Goal: Task Accomplishment & Management: Use online tool/utility

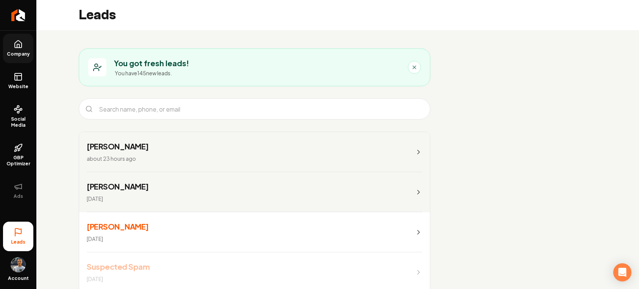
click at [21, 47] on icon at bounding box center [18, 44] width 9 height 9
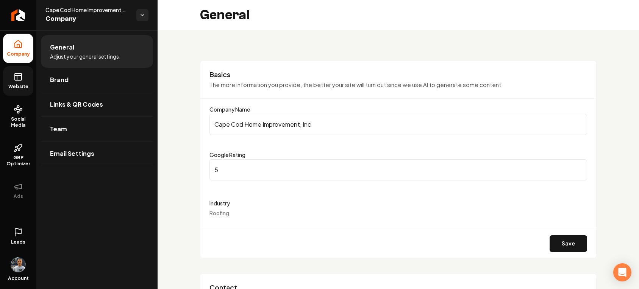
click at [19, 81] on icon at bounding box center [18, 76] width 9 height 9
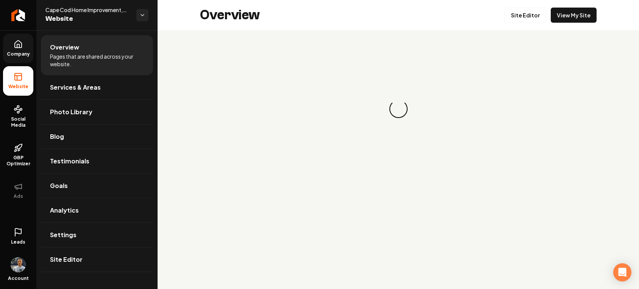
click at [15, 45] on icon at bounding box center [18, 44] width 9 height 9
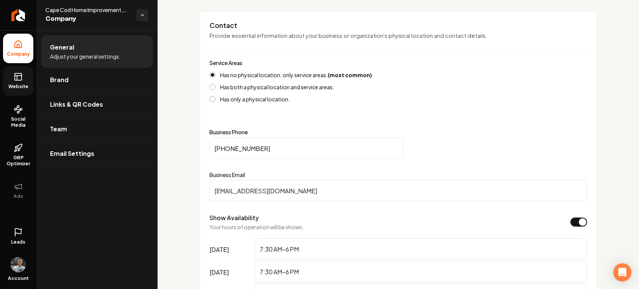
scroll to position [264, 0]
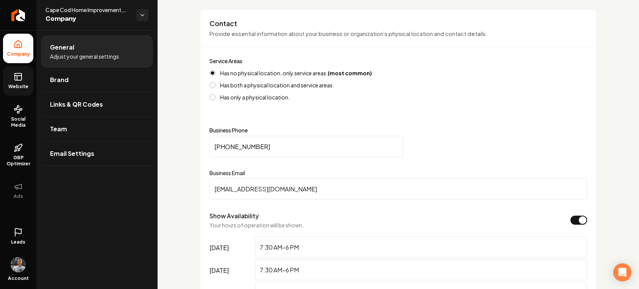
click at [17, 82] on link "Website" at bounding box center [18, 81] width 30 height 30
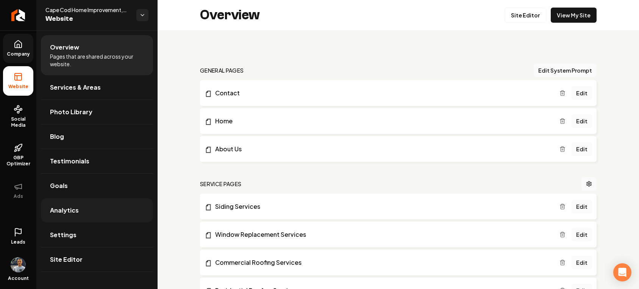
click at [69, 210] on span "Analytics" at bounding box center [64, 210] width 29 height 9
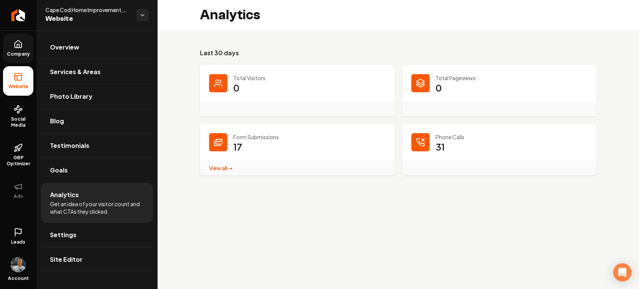
drag, startPoint x: 228, startPoint y: 168, endPoint x: 272, endPoint y: 173, distance: 44.1
click at [228, 169] on link "View all → Form Submissions stats" at bounding box center [220, 168] width 23 height 7
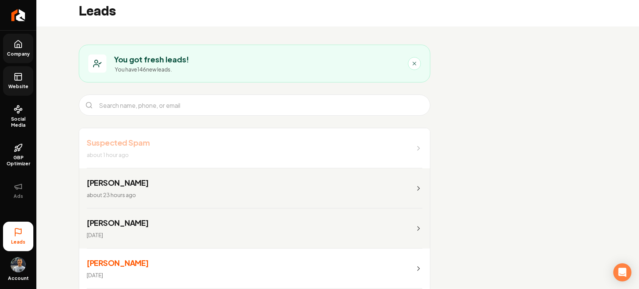
scroll to position [3, 0]
click at [18, 158] on span "GBP Optimizer" at bounding box center [18, 161] width 30 height 12
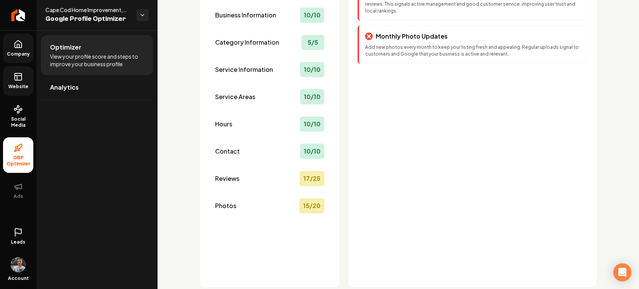
scroll to position [115, 0]
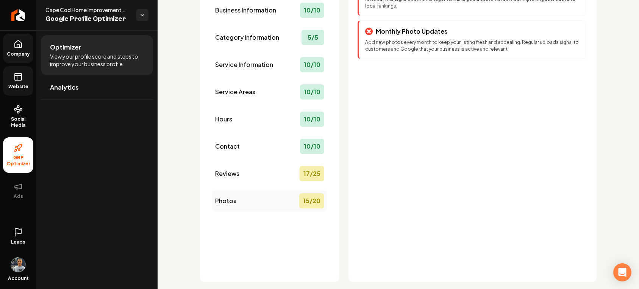
click at [312, 201] on div "15 / 20" at bounding box center [311, 200] width 25 height 15
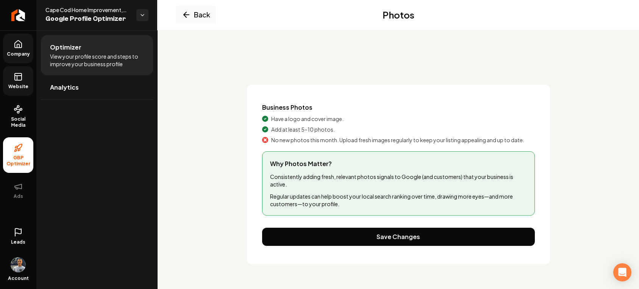
scroll to position [0, 0]
drag, startPoint x: 293, startPoint y: 166, endPoint x: 299, endPoint y: 162, distance: 7.0
click at [294, 165] on span "Why Photos Matter?" at bounding box center [398, 163] width 257 height 9
drag, startPoint x: 286, startPoint y: 140, endPoint x: 383, endPoint y: 133, distance: 97.6
click at [287, 140] on span "No new photos this month. Upload fresh images regularly to keep your listing ap…" at bounding box center [397, 140] width 253 height 8
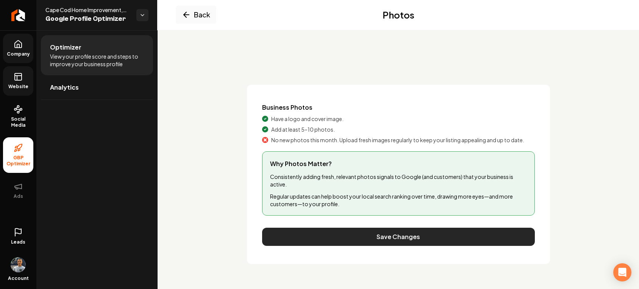
click at [391, 237] on button "Save Changes" at bounding box center [398, 237] width 273 height 18
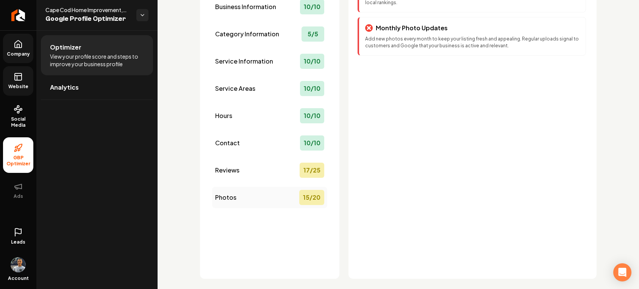
scroll to position [121, 0]
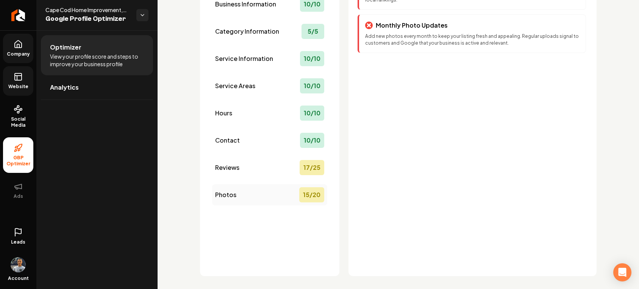
click at [322, 199] on div "15 / 20" at bounding box center [311, 194] width 25 height 15
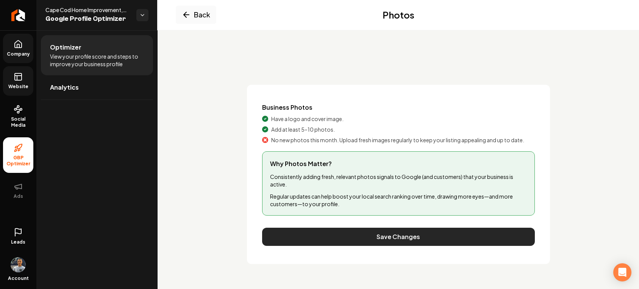
scroll to position [0, 0]
click at [406, 228] on button "Save Changes" at bounding box center [398, 237] width 273 height 18
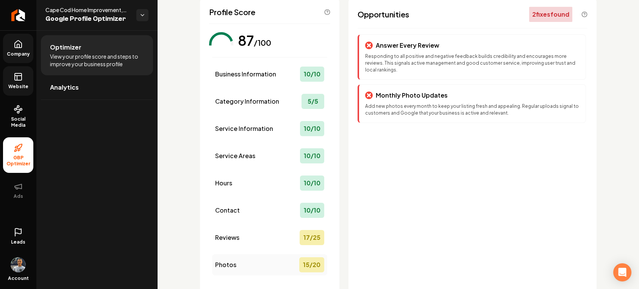
scroll to position [50, 0]
click at [311, 265] on div "15 / 20" at bounding box center [311, 265] width 25 height 15
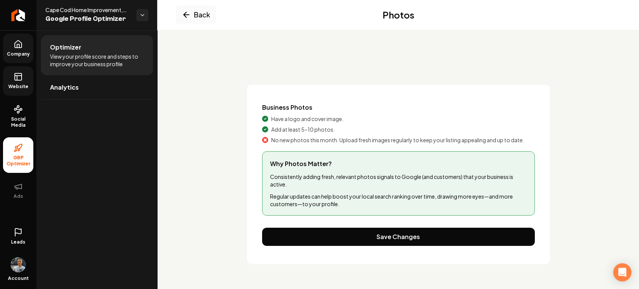
scroll to position [0, 0]
click at [265, 139] on icon "Main content area" at bounding box center [264, 140] width 3 height 3
click at [198, 14] on button "Back" at bounding box center [196, 15] width 41 height 18
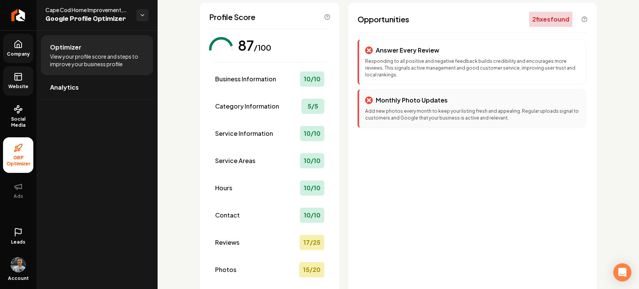
scroll to position [47, 0]
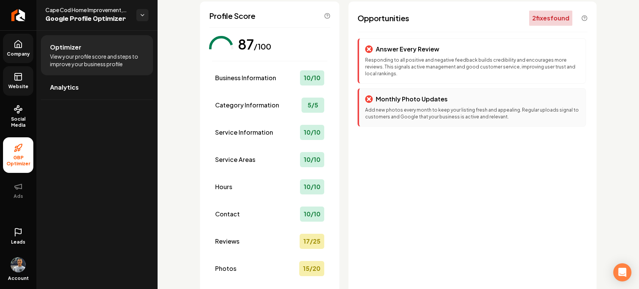
click at [435, 107] on p "Add new photos every month to keep your listing fresh and appealing. Regular up…" at bounding box center [472, 114] width 214 height 14
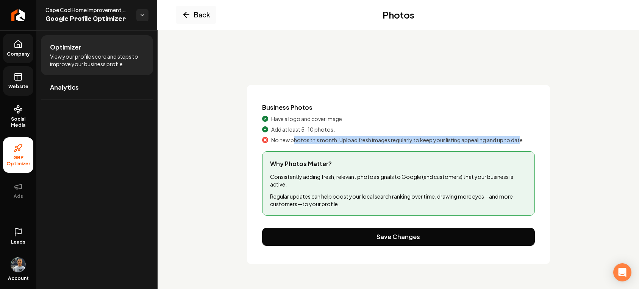
drag, startPoint x: 294, startPoint y: 140, endPoint x: 528, endPoint y: 144, distance: 234.0
click at [528, 144] on div "Business Photos Have a logo and cover image. Add at least 5–10 photos. No new p…" at bounding box center [398, 174] width 303 height 179
click at [16, 118] on span "Social Media" at bounding box center [18, 122] width 30 height 12
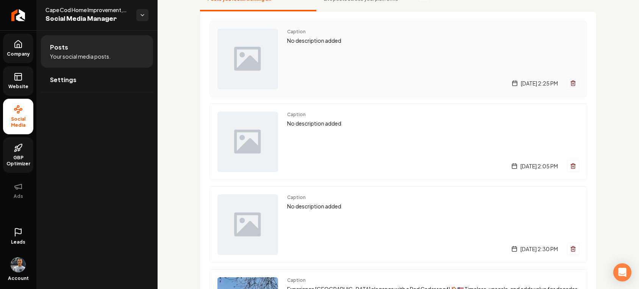
scroll to position [72, 0]
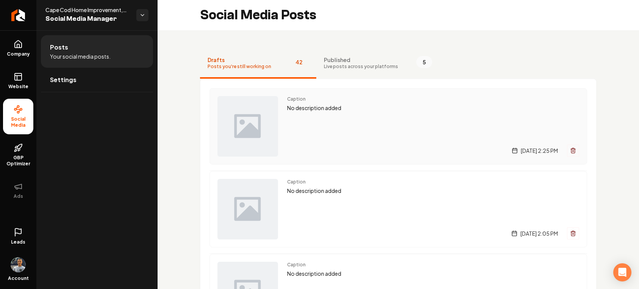
click at [239, 117] on img "Main content area" at bounding box center [247, 126] width 61 height 61
click at [261, 129] on img "Main content area" at bounding box center [247, 126] width 61 height 61
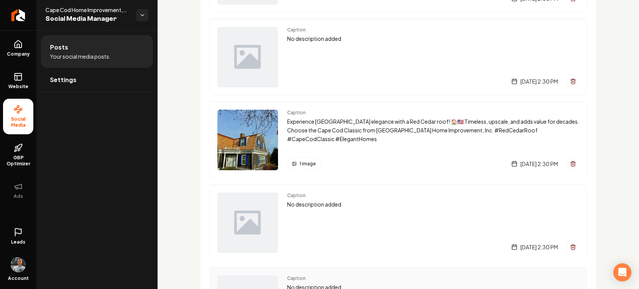
scroll to position [225, 0]
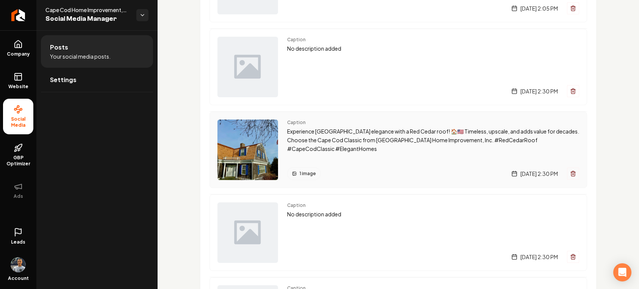
click at [256, 151] on img "Main content area" at bounding box center [247, 150] width 61 height 61
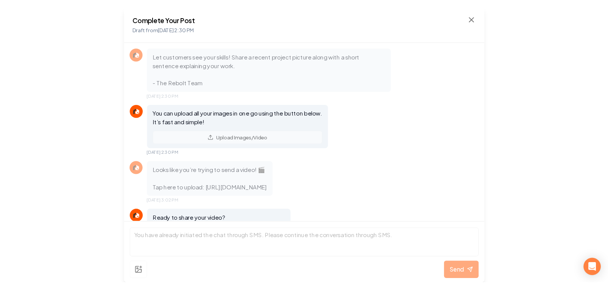
scroll to position [688, 0]
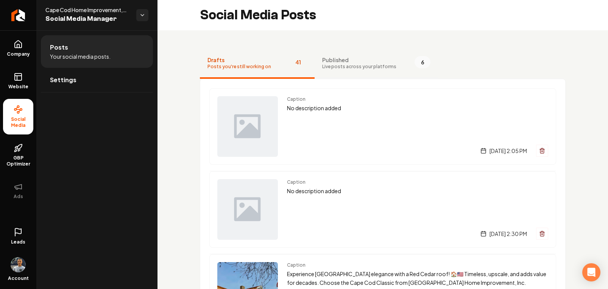
click at [346, 64] on span "Live posts across your platforms" at bounding box center [359, 67] width 74 height 6
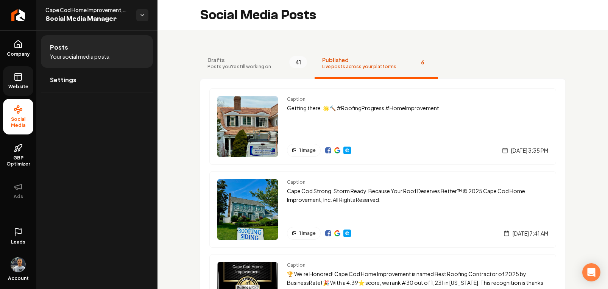
click at [17, 80] on icon at bounding box center [17, 78] width 0 height 5
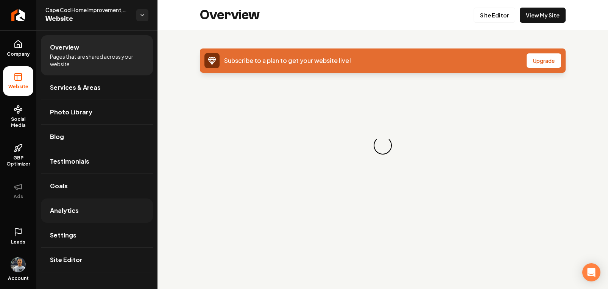
click at [66, 212] on span "Analytics" at bounding box center [64, 210] width 29 height 9
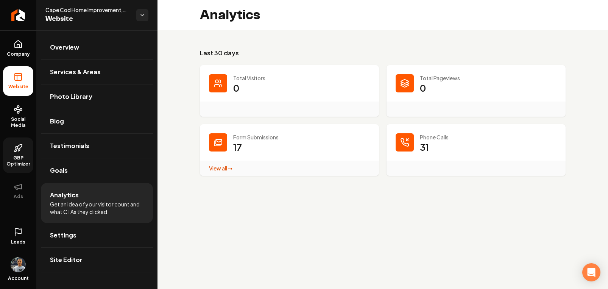
click at [19, 153] on link "GBP Optimizer" at bounding box center [18, 155] width 30 height 36
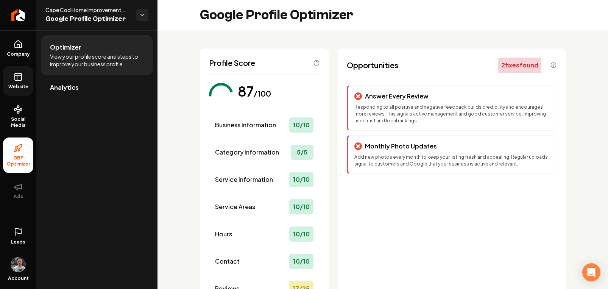
click at [524, 66] on div "2 fix es found" at bounding box center [519, 65] width 43 height 15
